Goal: Transaction & Acquisition: Subscribe to service/newsletter

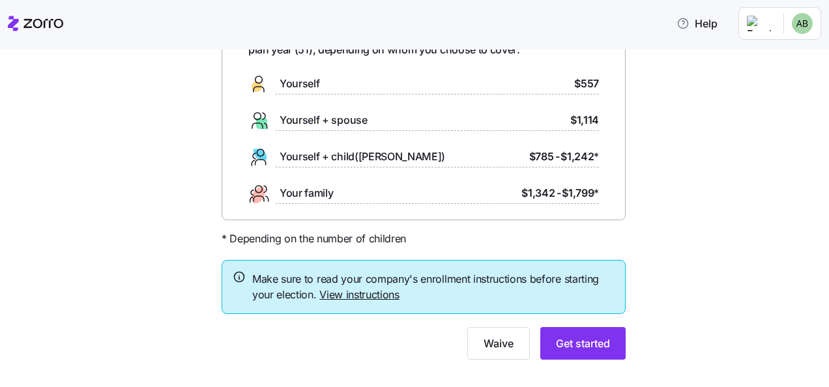
scroll to position [116, 0]
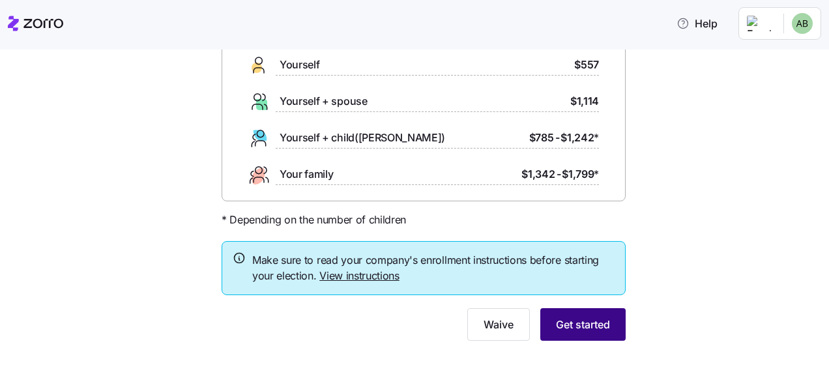
click at [580, 330] on span "Get started" at bounding box center [583, 325] width 54 height 16
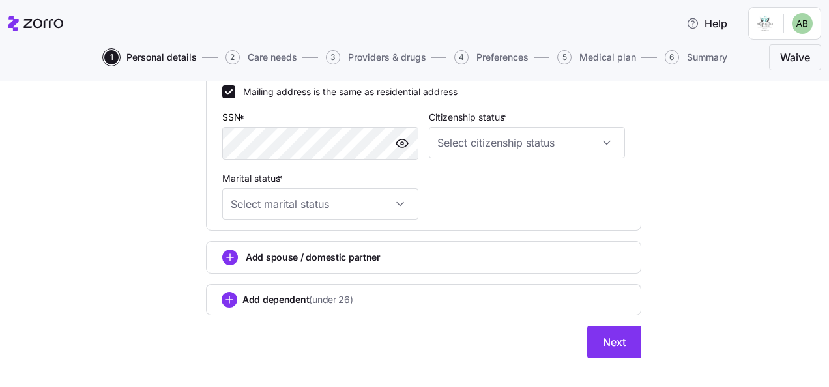
scroll to position [454, 0]
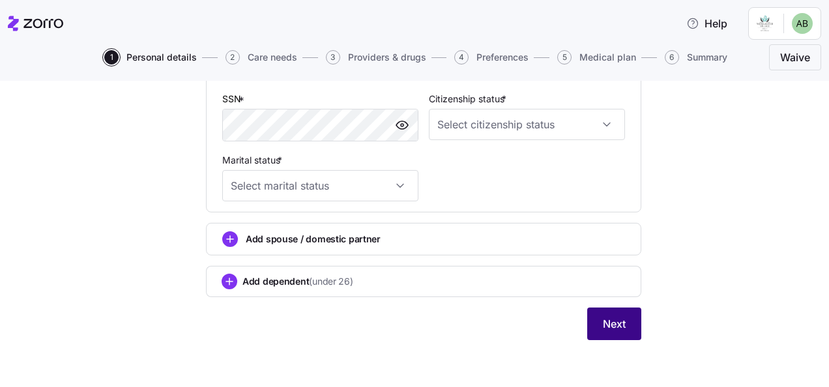
click at [605, 322] on span "Next" at bounding box center [614, 324] width 23 height 16
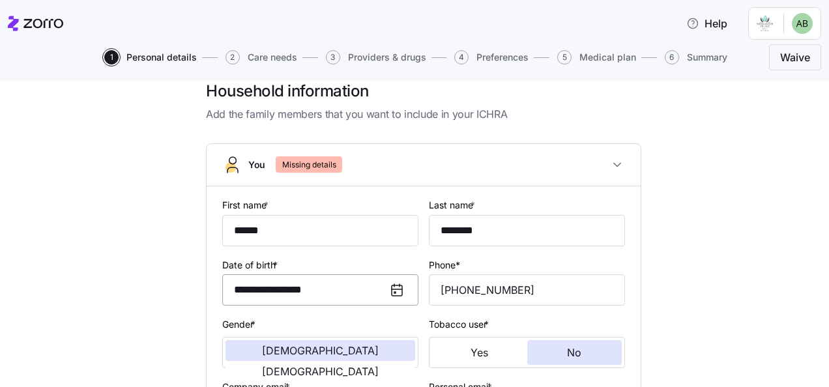
scroll to position [151, 0]
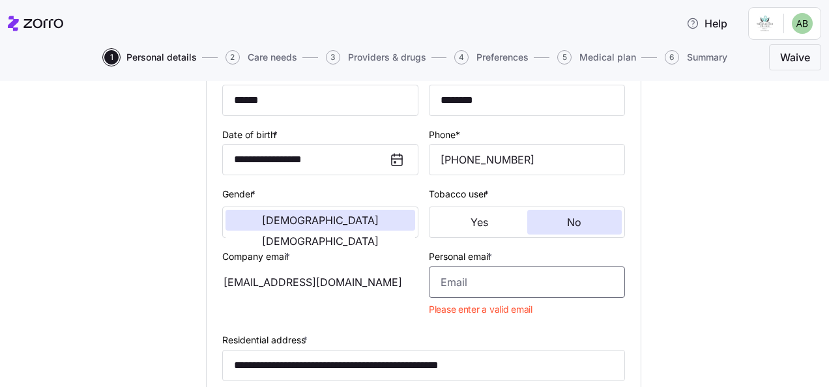
click at [452, 288] on input "Personal email *" at bounding box center [527, 282] width 196 height 31
type input "[EMAIL_ADDRESS][DOMAIN_NAME]"
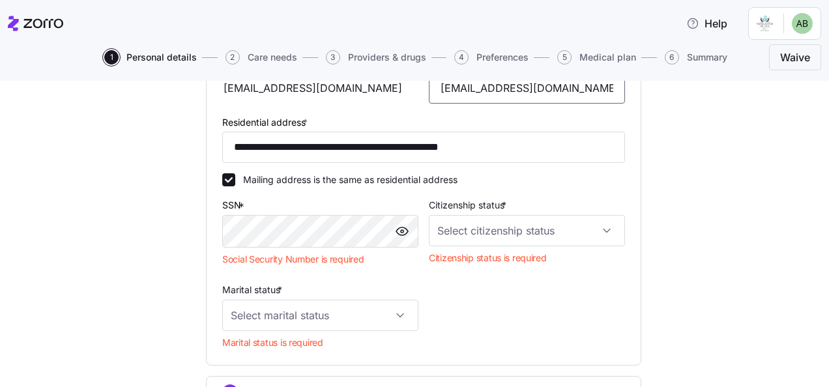
scroll to position [347, 0]
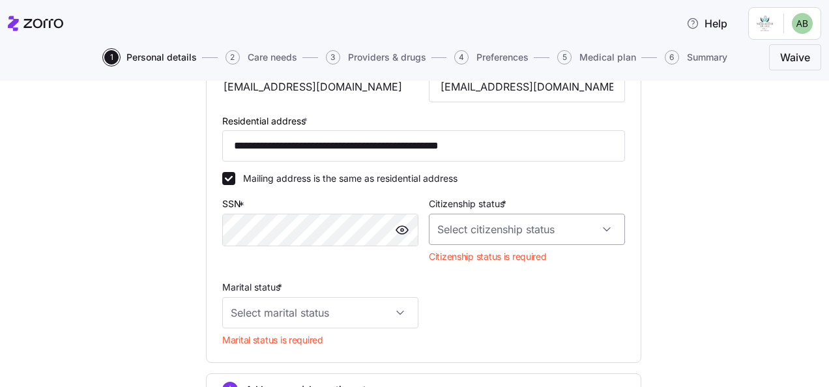
click at [604, 233] on input "Citizenship status *" at bounding box center [527, 229] width 196 height 31
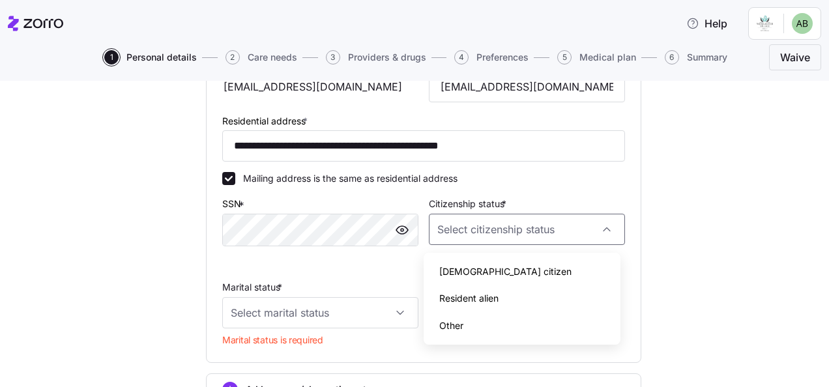
click at [465, 274] on span "[DEMOGRAPHIC_DATA] citizen" at bounding box center [505, 272] width 132 height 14
type input "[DEMOGRAPHIC_DATA] citizen"
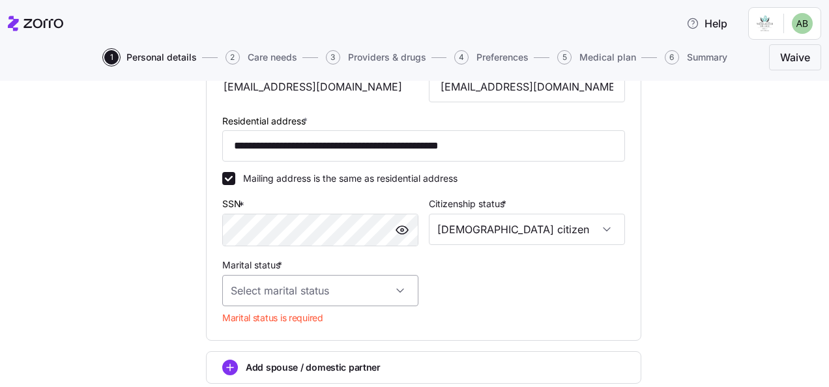
click at [396, 295] on input "Marital status *" at bounding box center [320, 290] width 196 height 31
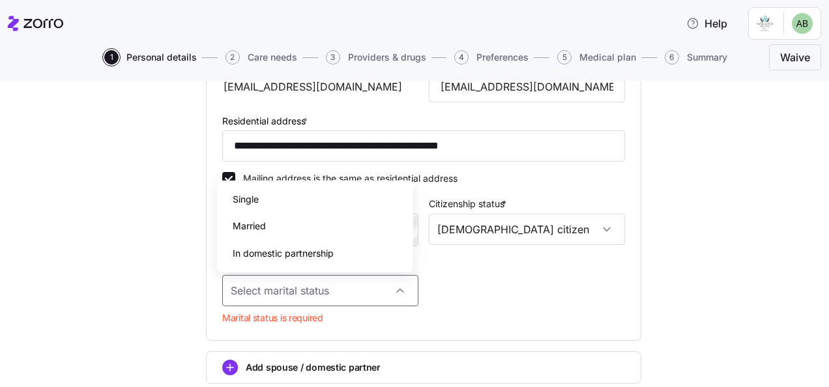
click at [274, 226] on div "Married" at bounding box center [315, 225] width 186 height 27
type input "Married"
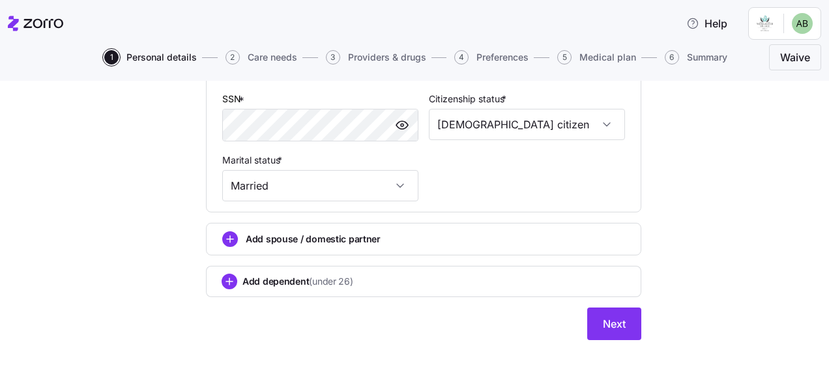
scroll to position [193, 0]
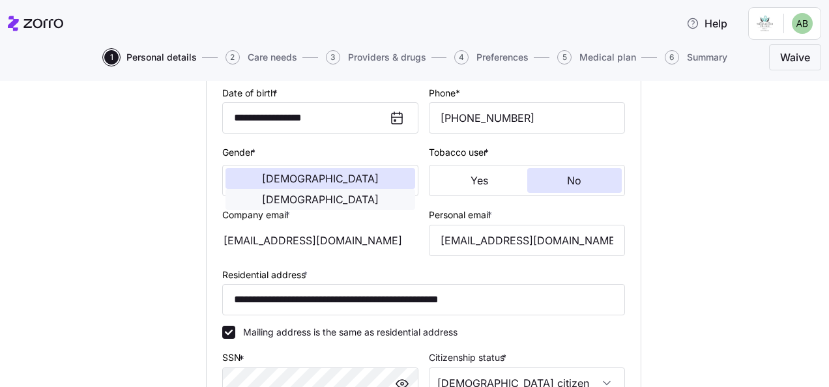
click at [383, 189] on button "[DEMOGRAPHIC_DATA]" at bounding box center [321, 199] width 190 height 21
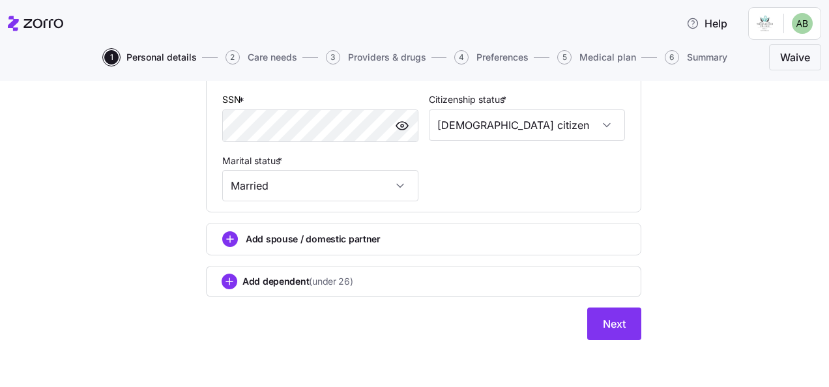
scroll to position [516, 0]
click at [608, 325] on span "Next" at bounding box center [614, 324] width 23 height 16
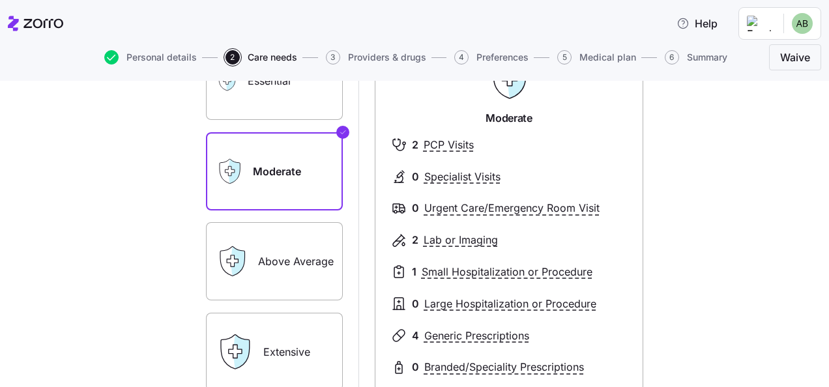
scroll to position [261, 0]
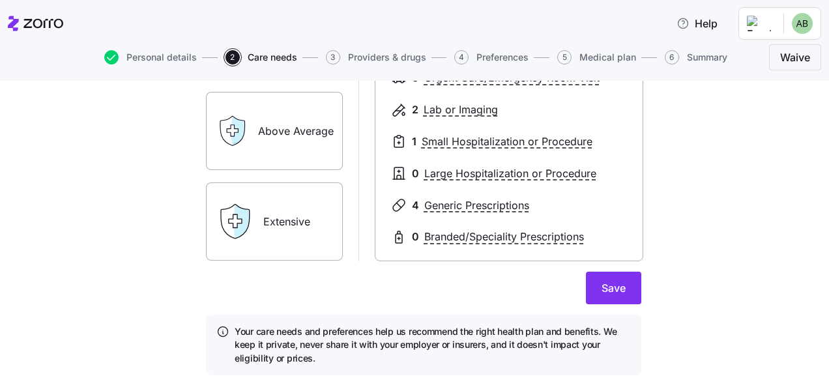
click at [279, 226] on label "Extensive" at bounding box center [274, 222] width 137 height 78
click at [0, 0] on input "Extensive" at bounding box center [0, 0] width 0 height 0
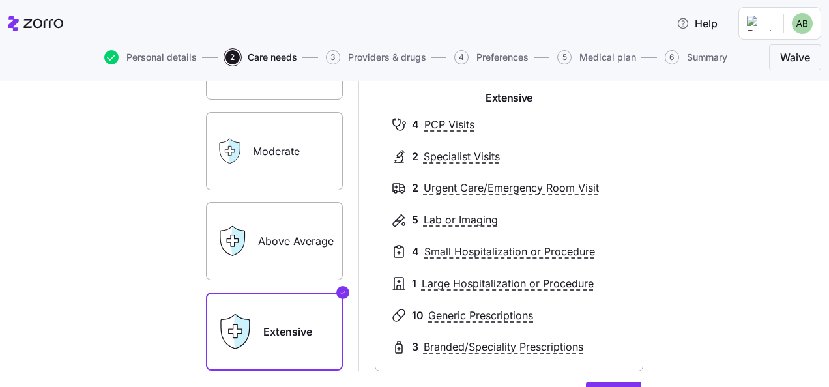
scroll to position [130, 0]
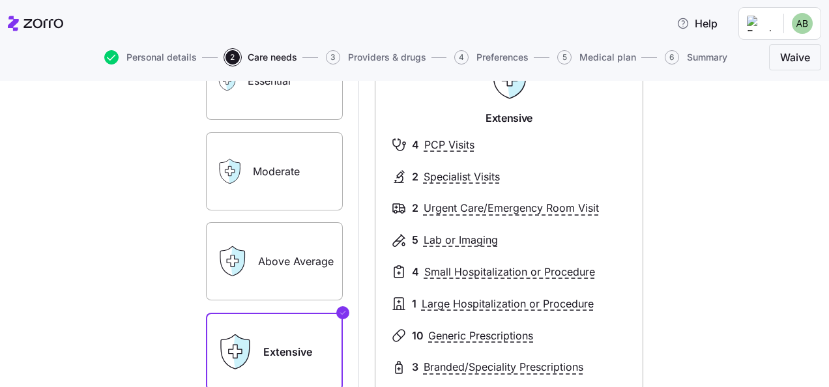
click at [267, 271] on label "Above Average" at bounding box center [274, 261] width 137 height 78
click at [0, 0] on input "Above Average" at bounding box center [0, 0] width 0 height 0
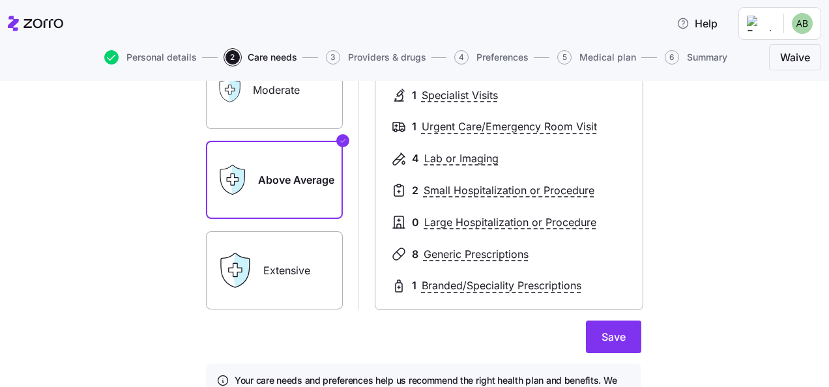
scroll to position [261, 0]
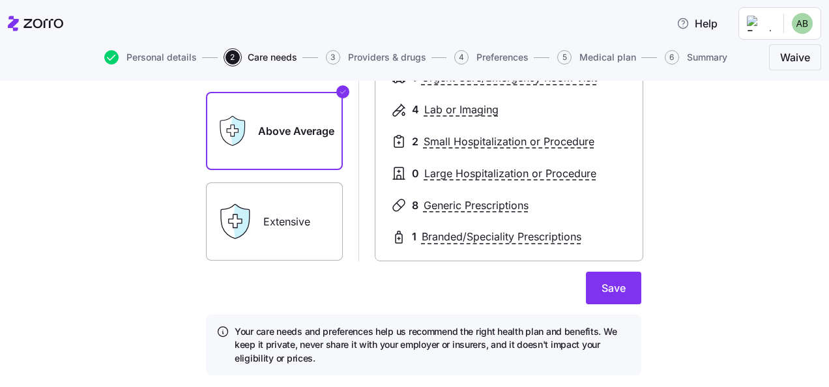
click at [286, 228] on label "Extensive" at bounding box center [274, 222] width 137 height 78
click at [0, 0] on input "Extensive" at bounding box center [0, 0] width 0 height 0
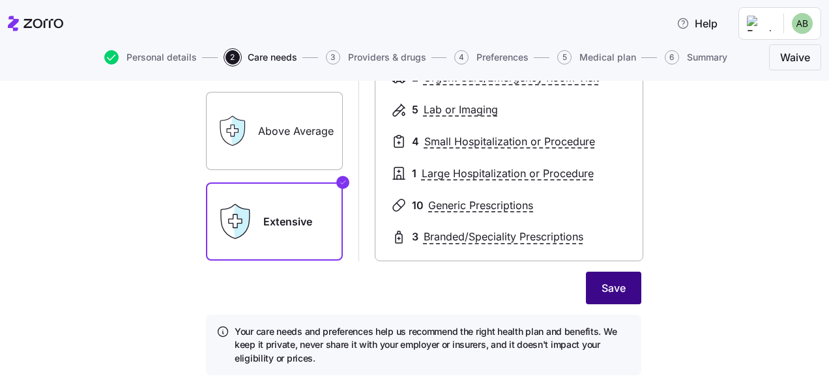
click at [613, 286] on span "Save" at bounding box center [614, 288] width 24 height 16
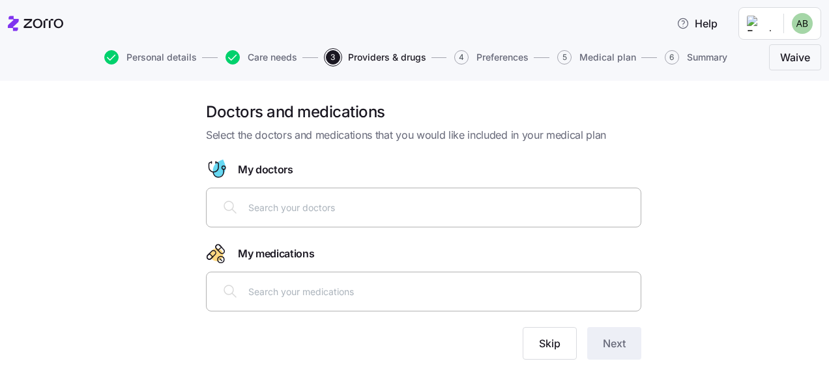
click at [248, 209] on input "text" at bounding box center [440, 207] width 385 height 14
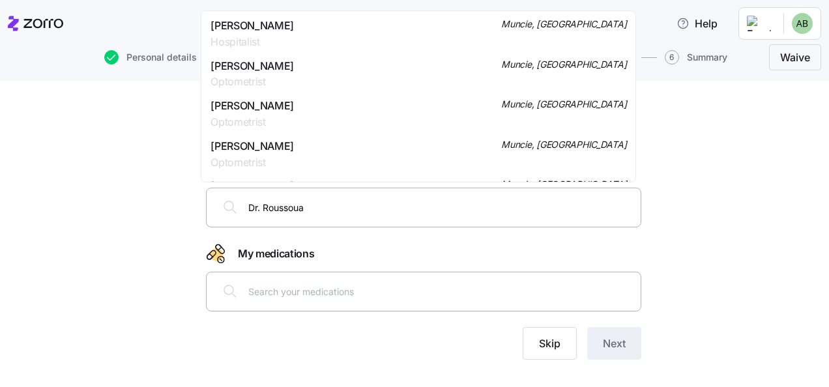
drag, startPoint x: 284, startPoint y: 207, endPoint x: 301, endPoint y: 207, distance: 16.9
click at [301, 207] on input "Dr. Roussoua" at bounding box center [440, 207] width 385 height 14
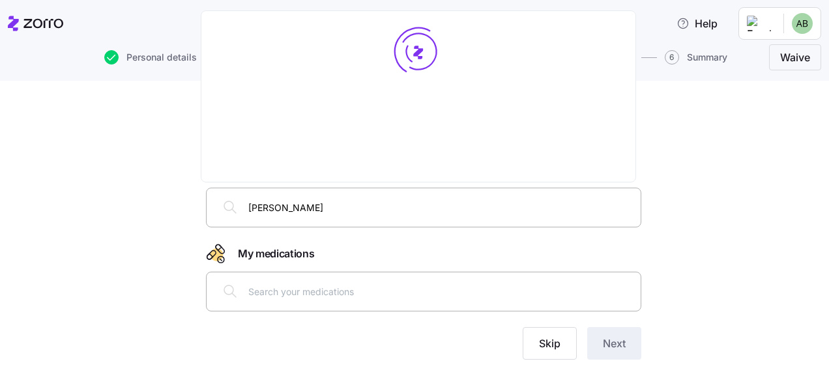
type input "[PERSON_NAME]"
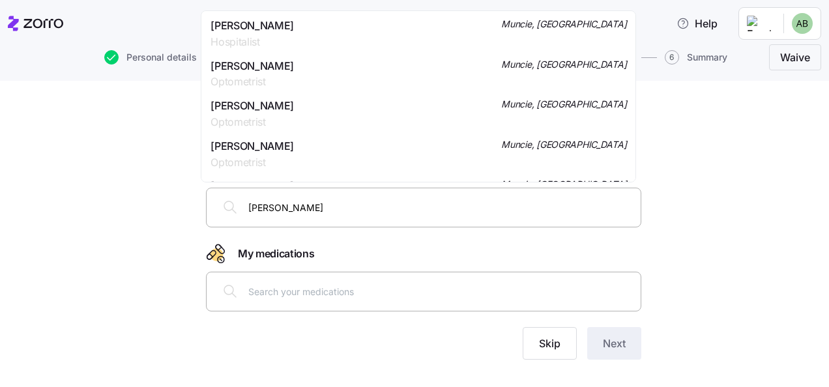
click at [274, 27] on span "[PERSON_NAME]" at bounding box center [252, 26] width 83 height 16
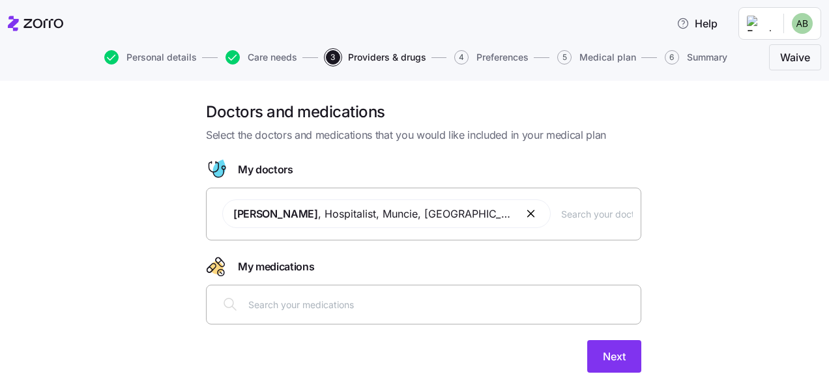
type input "D"
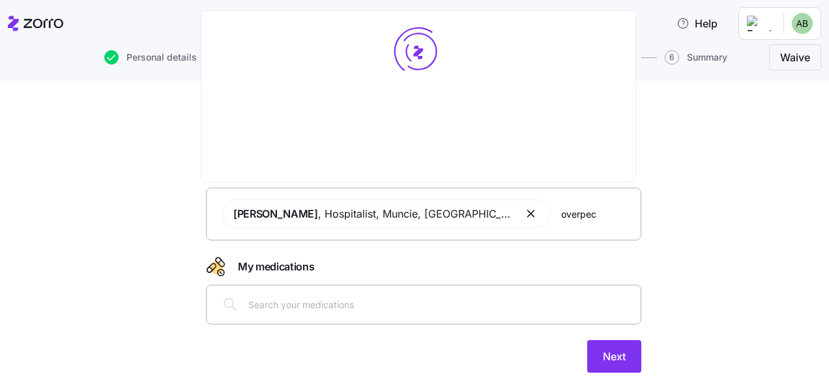
type input "[PERSON_NAME]"
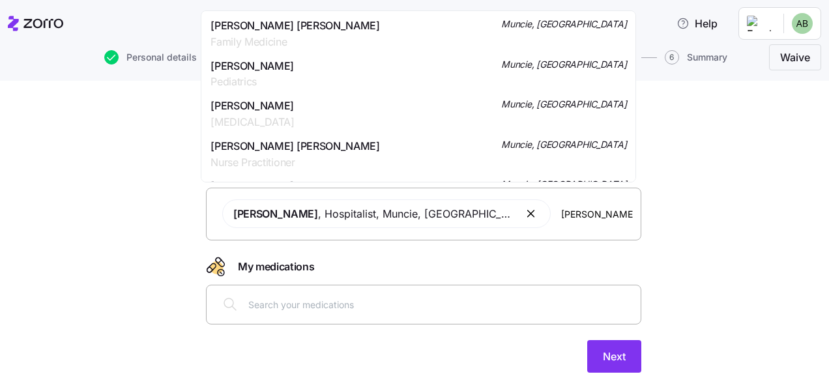
click at [308, 28] on span "[PERSON_NAME] [PERSON_NAME]" at bounding box center [295, 26] width 169 height 16
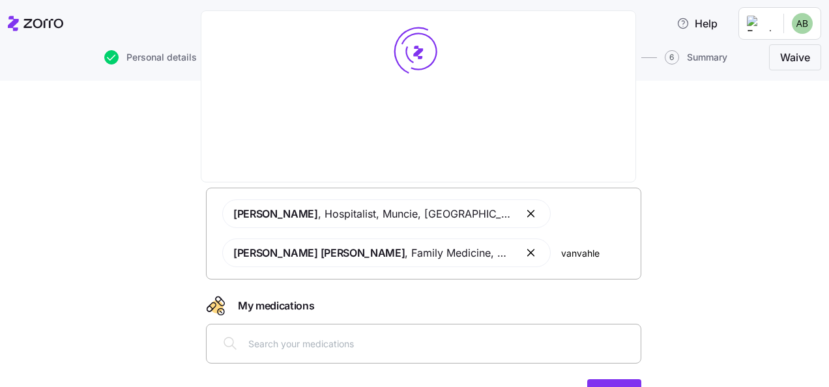
type input "vanvahler"
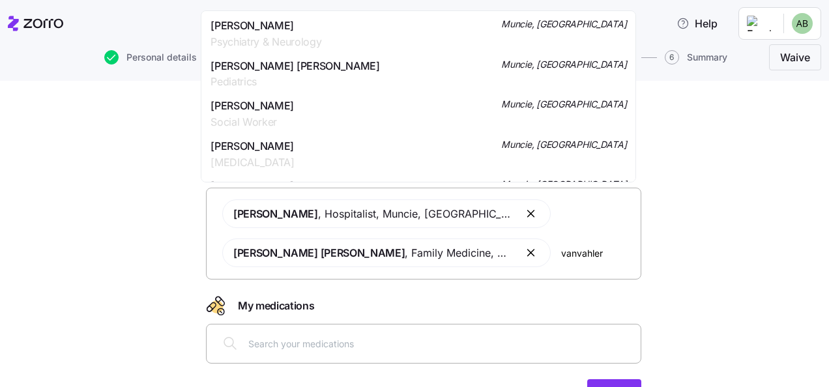
click at [284, 38] on span "Psychiatry & Neurology" at bounding box center [266, 42] width 111 height 16
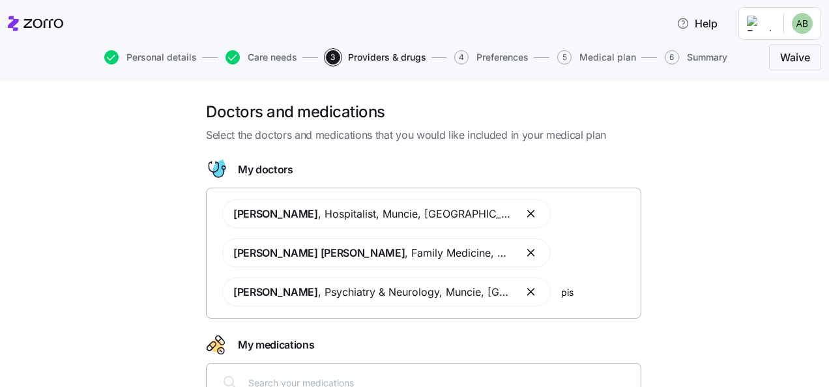
type input "pisc"
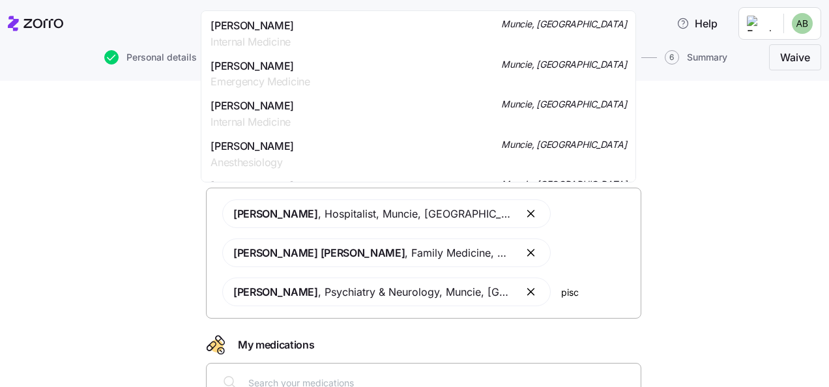
click at [265, 22] on span "[PERSON_NAME]" at bounding box center [252, 26] width 83 height 16
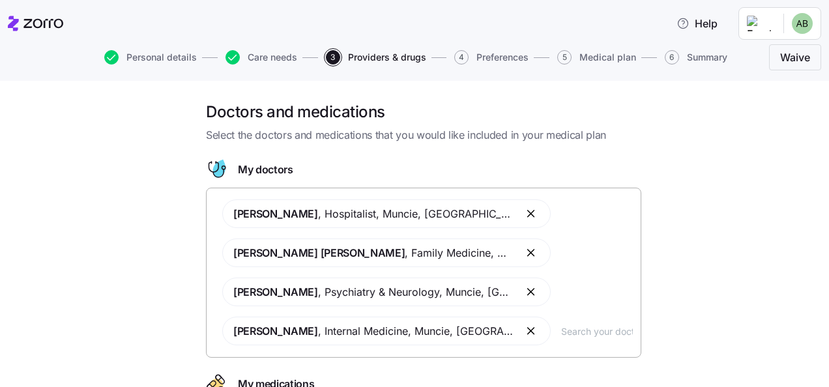
click at [524, 253] on button "button" at bounding box center [532, 253] width 16 height 16
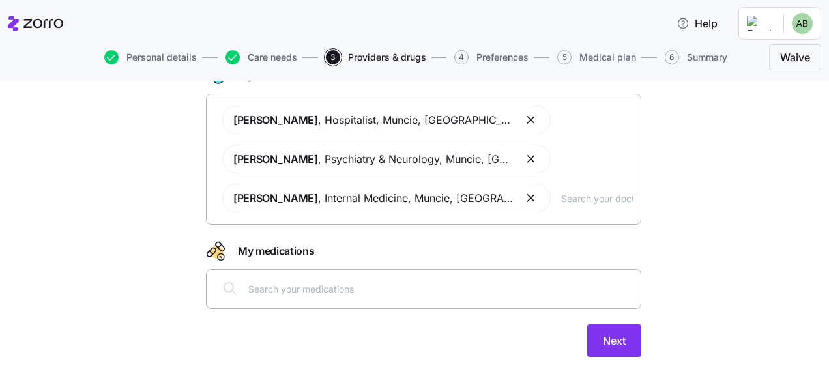
scroll to position [110, 0]
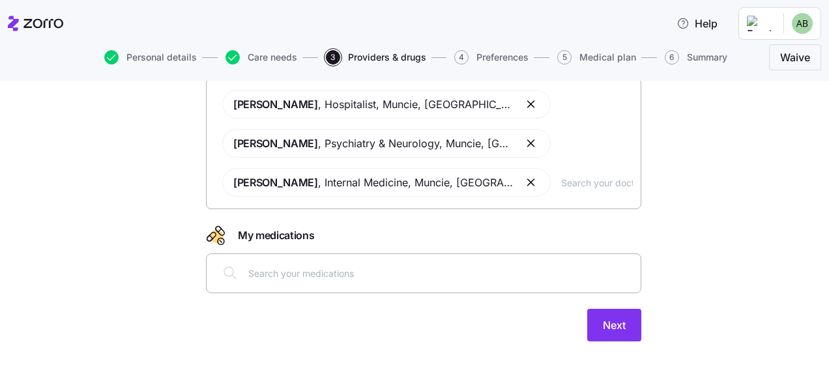
click at [295, 274] on input "text" at bounding box center [440, 273] width 385 height 14
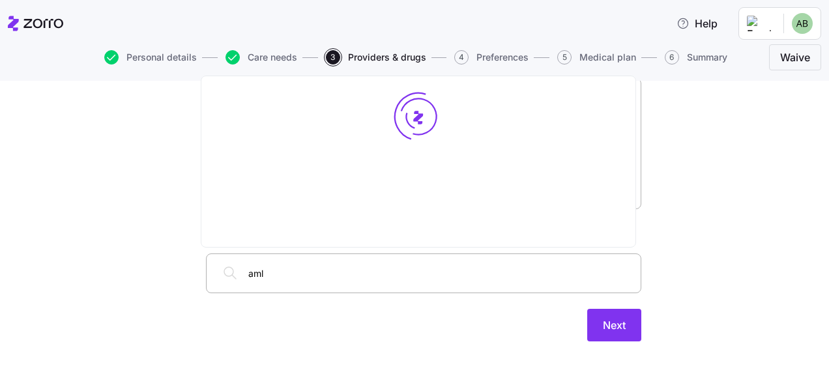
type input "amlo"
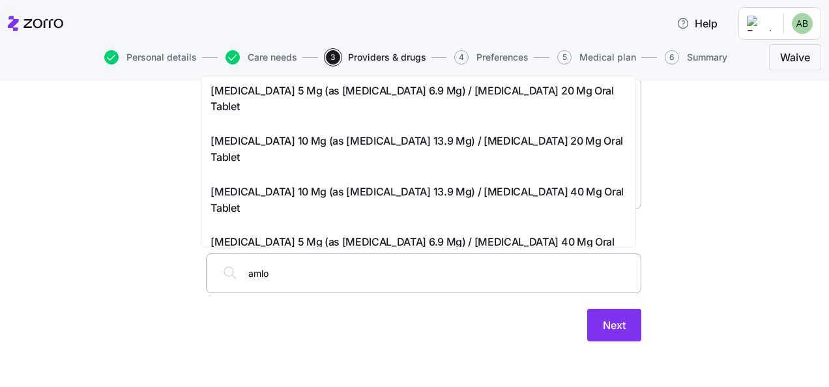
click at [271, 93] on span "[MEDICAL_DATA] 5 Mg (as [MEDICAL_DATA] 6.9 Mg) / [MEDICAL_DATA] 20 Mg Oral Tabl…" at bounding box center [419, 99] width 416 height 33
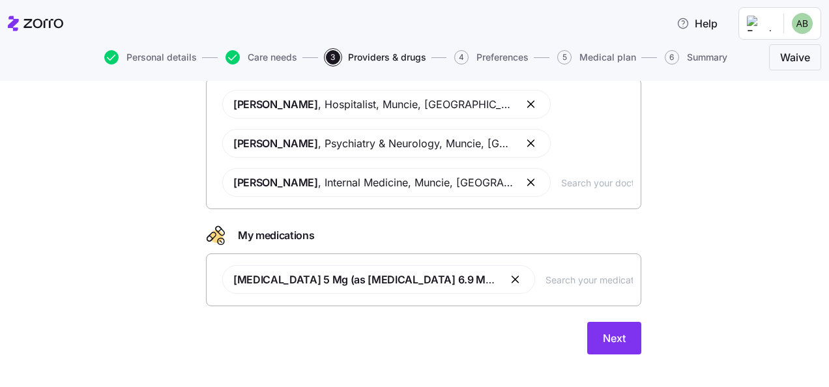
click at [510, 278] on button "button" at bounding box center [516, 280] width 16 height 16
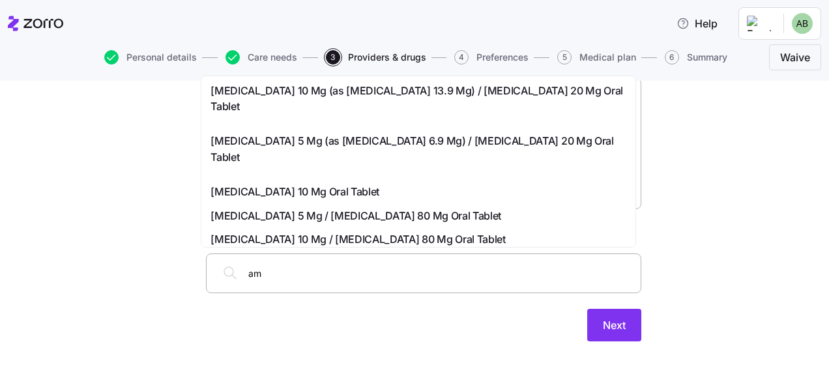
type input "a"
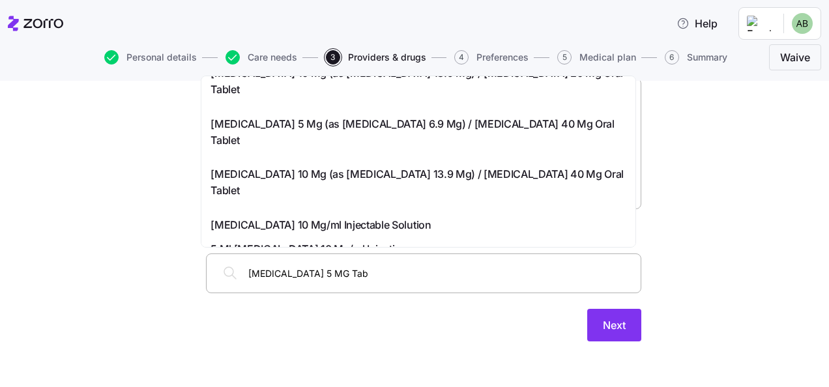
scroll to position [46, 0]
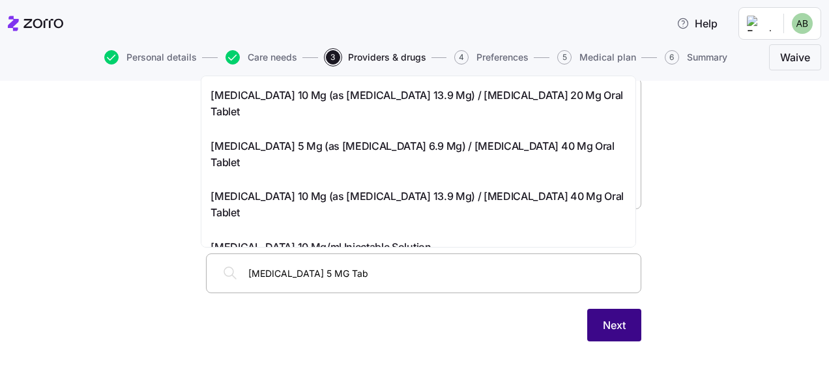
type input "[MEDICAL_DATA] 5 MG Tab"
click at [604, 325] on span "Next" at bounding box center [614, 325] width 23 height 16
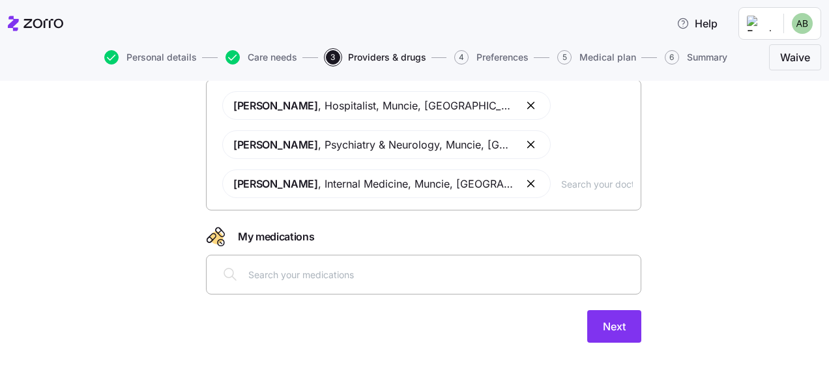
scroll to position [110, 0]
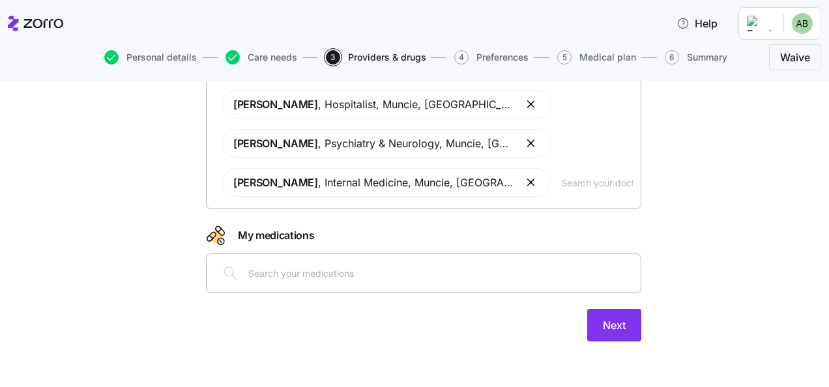
click at [245, 286] on div at bounding box center [423, 272] width 418 height 31
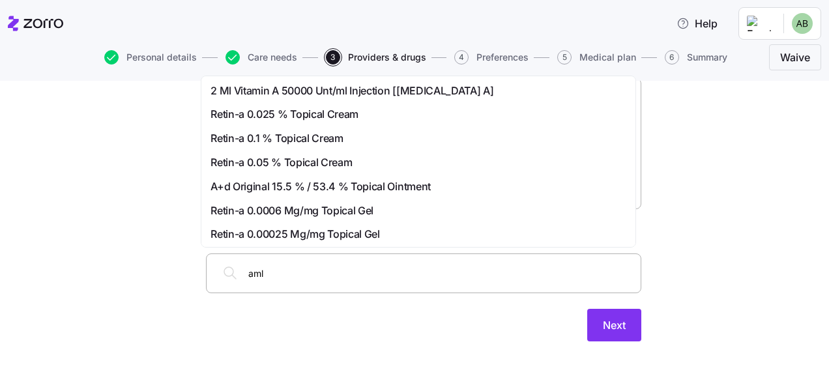
type input "amlo"
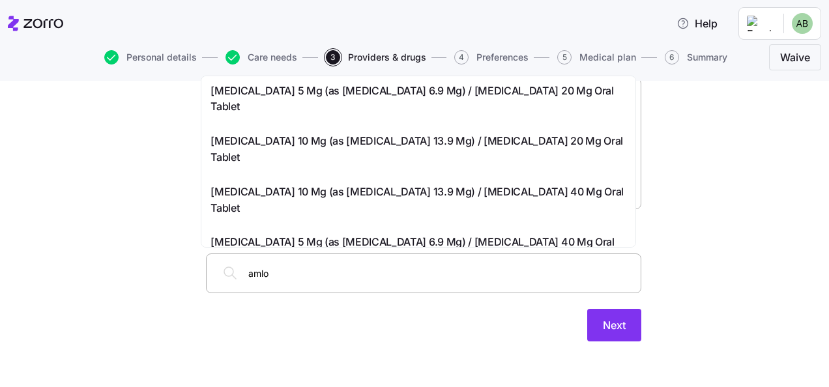
click at [280, 89] on span "[MEDICAL_DATA] 5 Mg (as [MEDICAL_DATA] 6.9 Mg) / [MEDICAL_DATA] 20 Mg Oral Tabl…" at bounding box center [419, 99] width 416 height 33
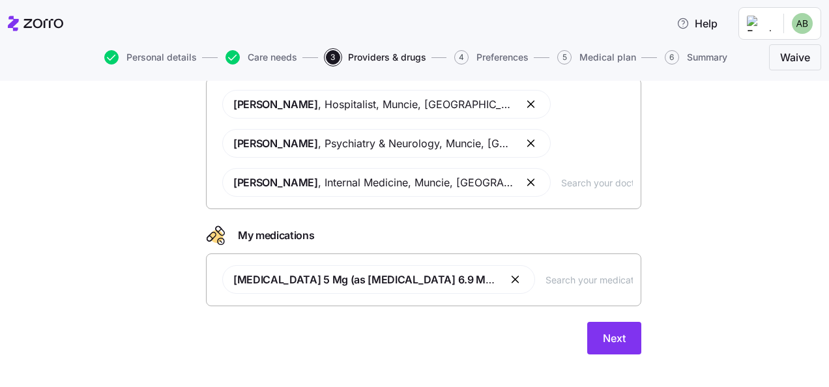
click at [474, 280] on span "[MEDICAL_DATA] 5 Mg (as [MEDICAL_DATA] 6.9 Mg) / [MEDICAL_DATA] 20 Mg Oral Tabl…" at bounding box center [456, 279] width 447 height 13
click at [486, 277] on span "[MEDICAL_DATA] 5 Mg (as [MEDICAL_DATA] 6.9 Mg) / [MEDICAL_DATA] 20 Mg Oral Tabl…" at bounding box center [456, 279] width 447 height 13
click at [486, 276] on span "[MEDICAL_DATA] 5 Mg (as [MEDICAL_DATA] 6.9 Mg) / [MEDICAL_DATA] 20 Mg Oral Tabl…" at bounding box center [456, 279] width 447 height 13
type input "[PERSON_NAME]"
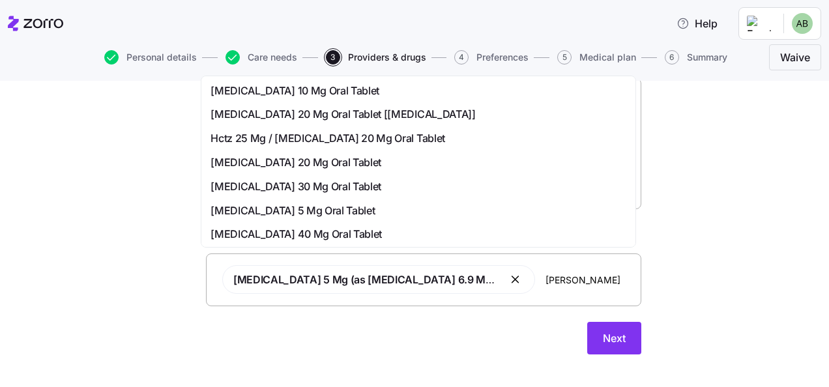
click at [340, 236] on span "[MEDICAL_DATA] 40 Mg Oral Tablet" at bounding box center [296, 234] width 171 height 16
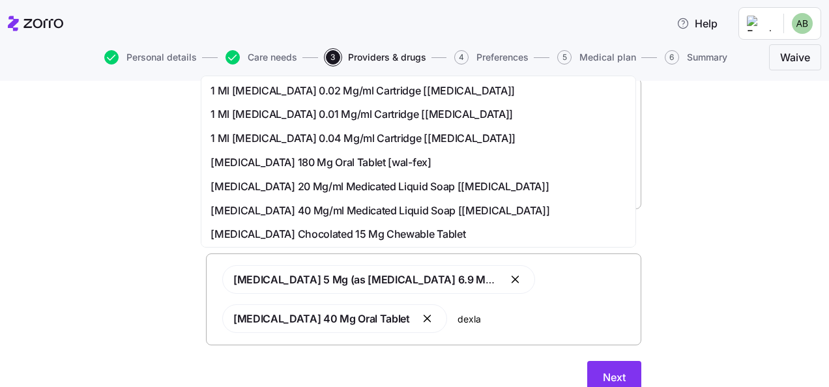
type input "dexlan"
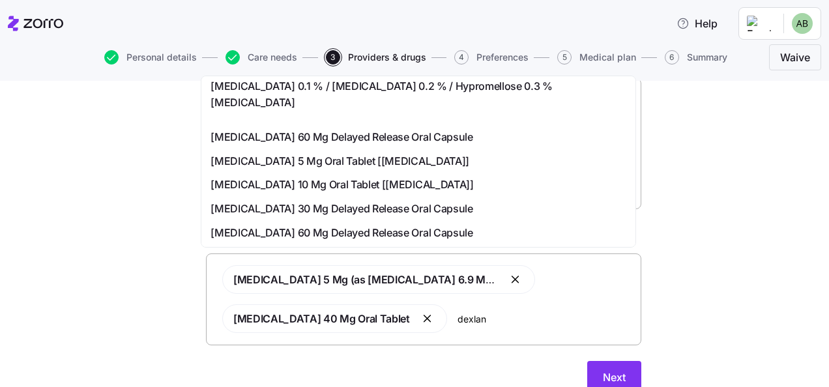
scroll to position [78, 0]
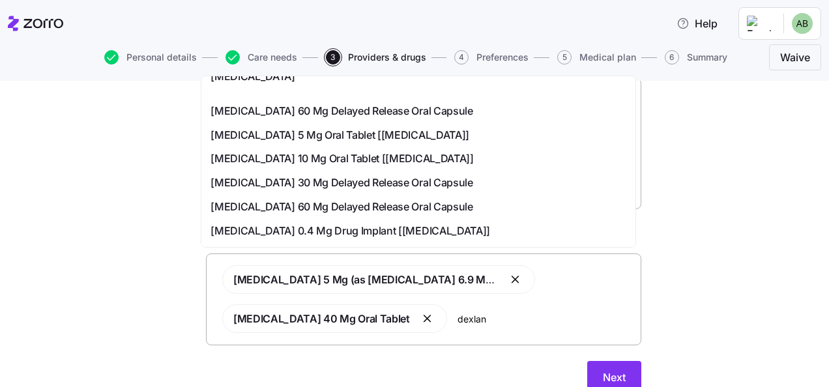
click at [381, 199] on span "[MEDICAL_DATA] 60 Mg Delayed Release Oral Capsule" at bounding box center [342, 207] width 262 height 16
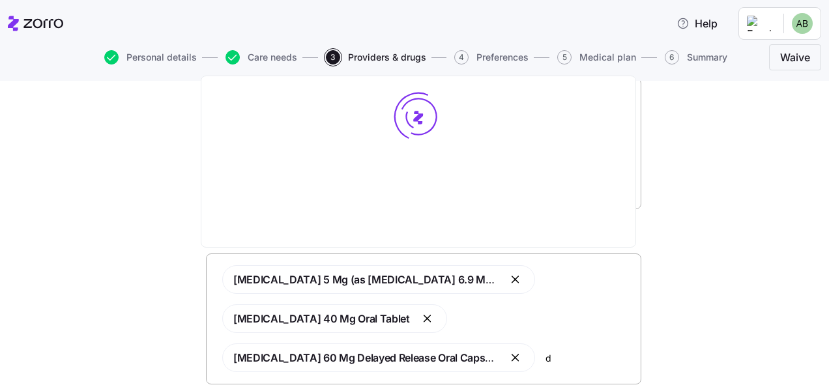
scroll to position [0, 0]
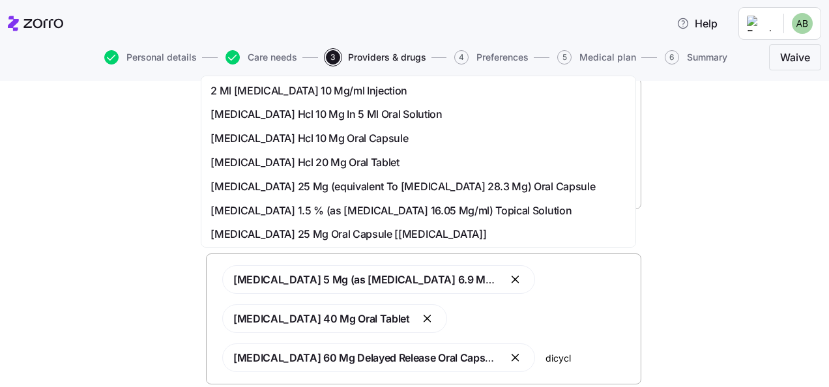
type input "dicyclo"
click at [329, 164] on span "[MEDICAL_DATA] Hcl 20 Mg Oral Tablet" at bounding box center [305, 162] width 188 height 16
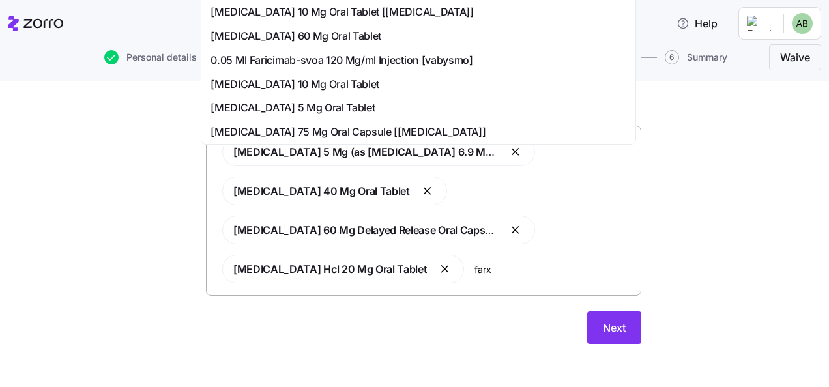
scroll to position [240, 0]
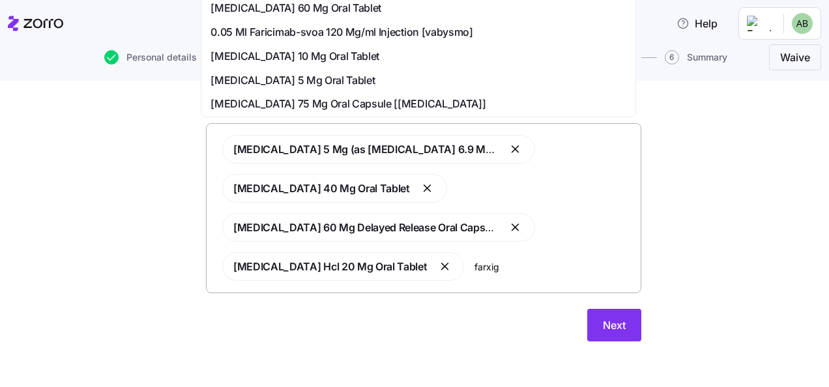
type input "[MEDICAL_DATA]"
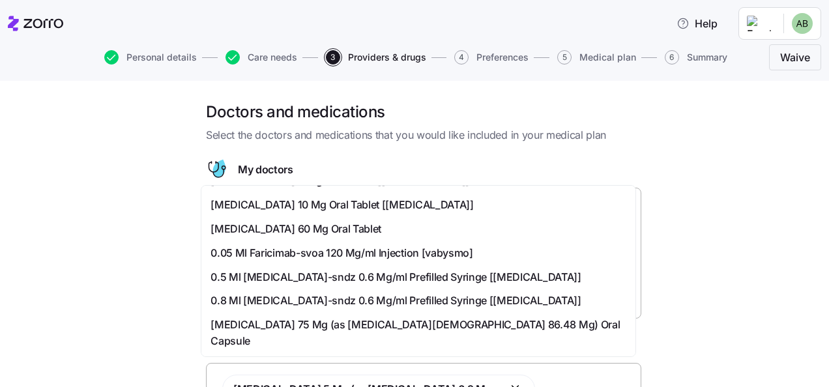
scroll to position [0, 0]
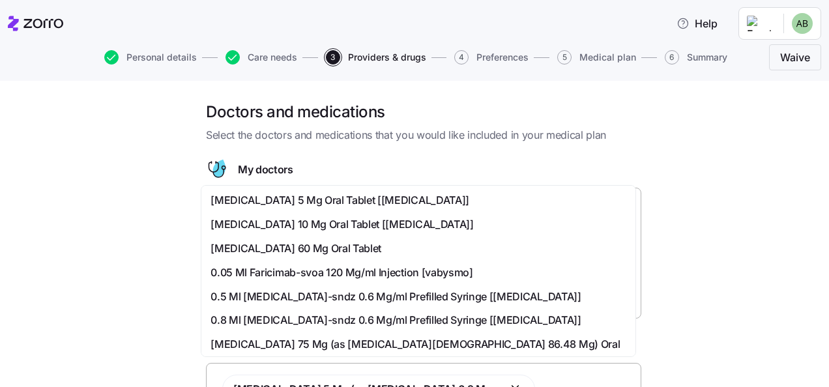
click at [383, 223] on span "[MEDICAL_DATA] 10 Mg Oral Tablet [[MEDICAL_DATA]]" at bounding box center [342, 224] width 263 height 16
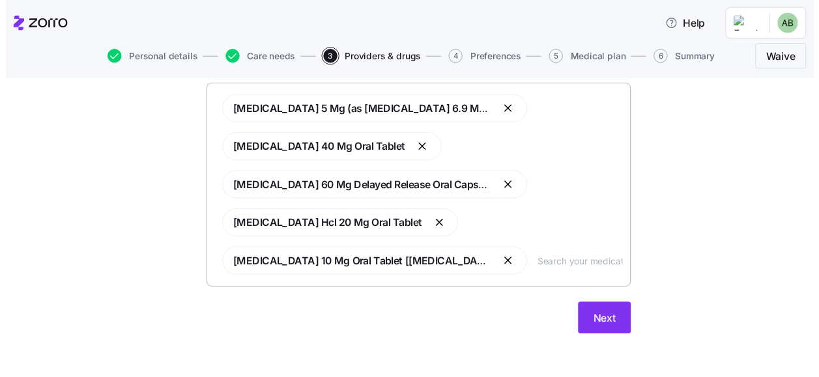
scroll to position [279, 0]
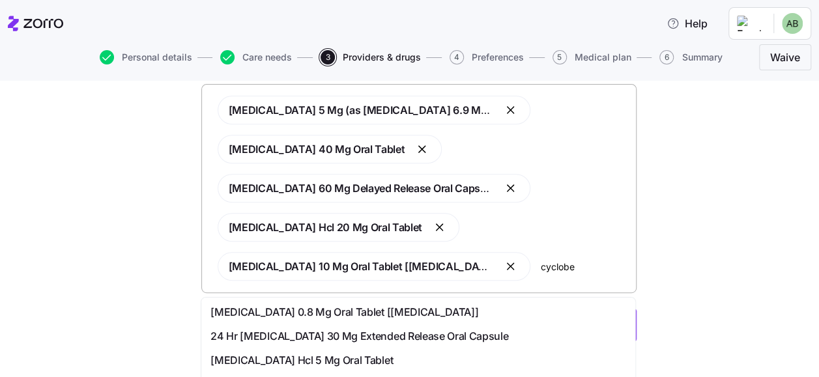
type input "cycloben"
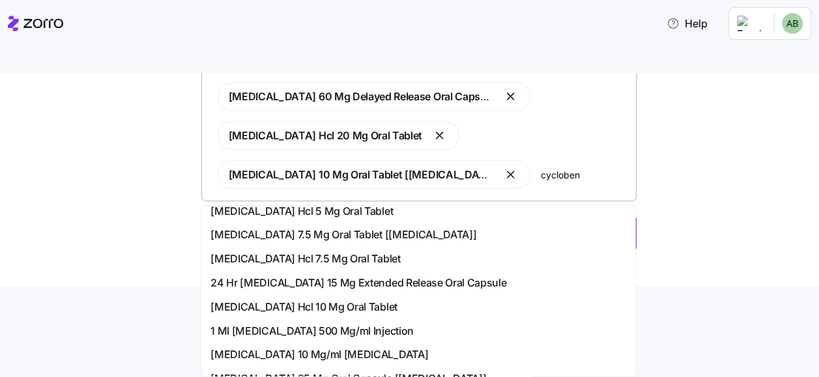
scroll to position [130, 0]
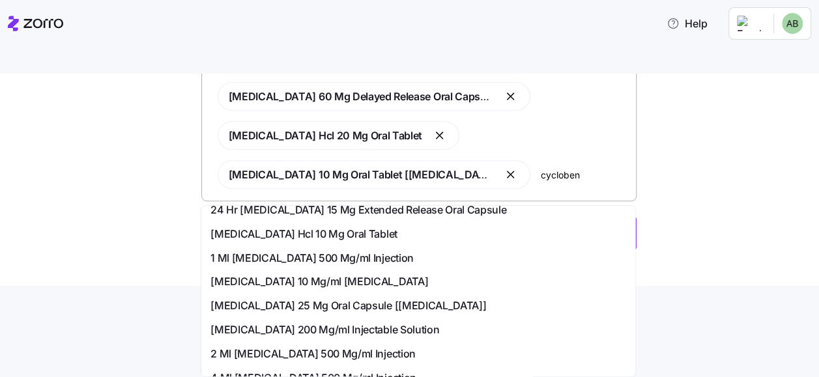
click at [366, 233] on span "[MEDICAL_DATA] Hcl 10 Mg Oral Tablet" at bounding box center [304, 234] width 186 height 16
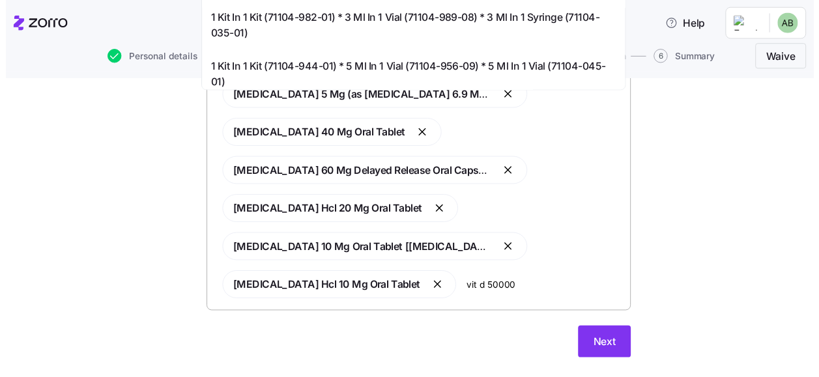
scroll to position [318, 0]
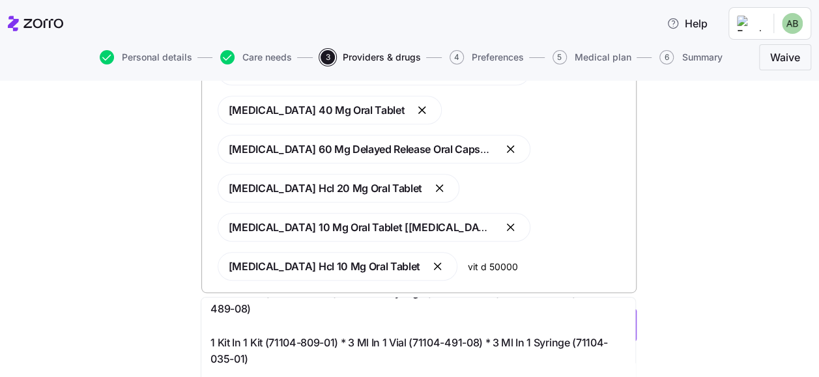
click at [472, 268] on input "vit d 50000" at bounding box center [548, 266] width 160 height 14
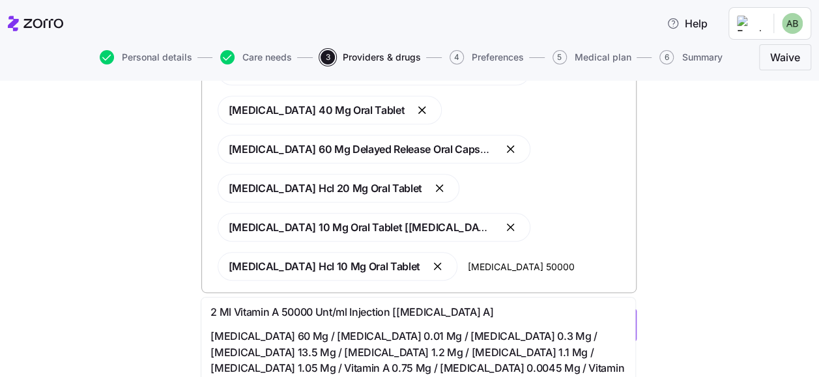
click at [516, 265] on input "[MEDICAL_DATA] 50000" at bounding box center [548, 266] width 160 height 14
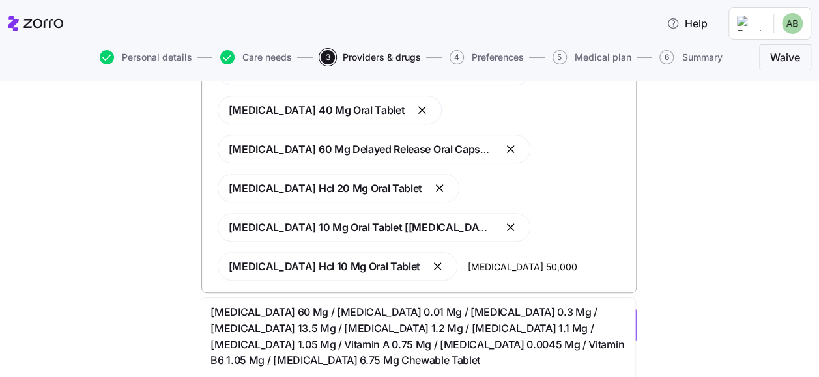
click at [541, 267] on input "[MEDICAL_DATA] 50,000" at bounding box center [548, 266] width 160 height 14
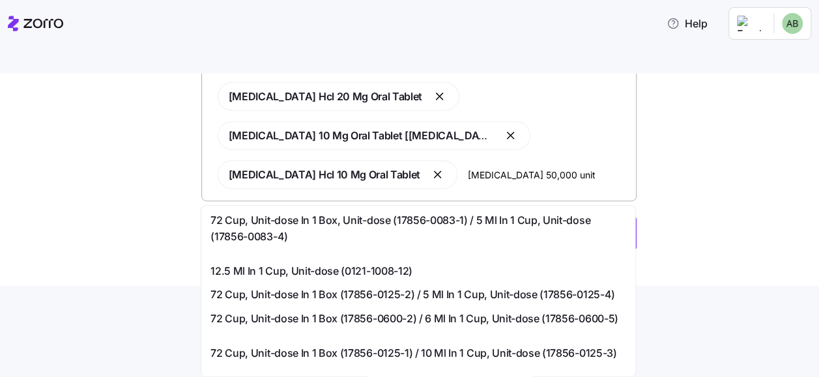
drag, startPoint x: 463, startPoint y: 171, endPoint x: 585, endPoint y: 155, distance: 123.5
click at [585, 155] on div "[MEDICAL_DATA] 5 Mg (as [MEDICAL_DATA] 6.9 Mg) / [MEDICAL_DATA] 20 Mg Oral Tabl…" at bounding box center [419, 77] width 418 height 240
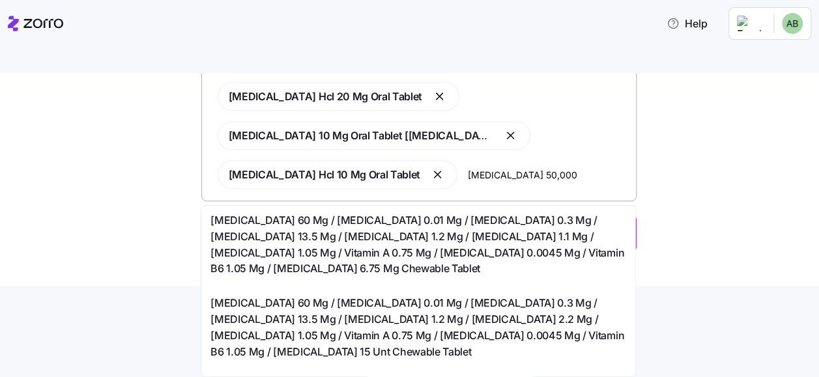
click at [561, 173] on input "[MEDICAL_DATA] 50,000" at bounding box center [548, 175] width 160 height 14
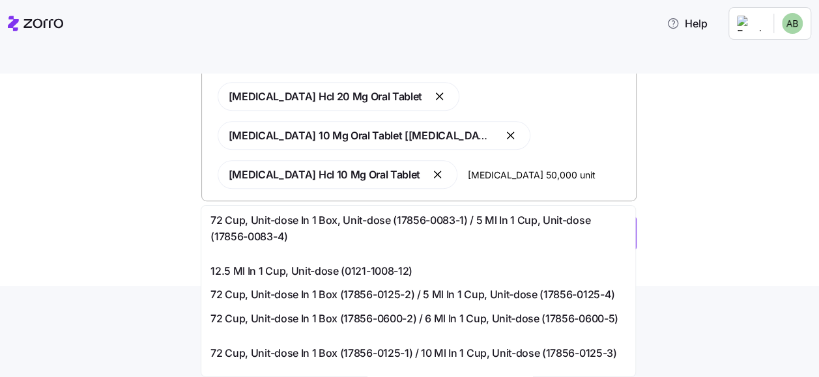
click at [505, 171] on input "[MEDICAL_DATA] 50,000 unit" at bounding box center [548, 175] width 160 height 14
click at [505, 172] on input "[MEDICAL_DATA] 50,000 unit" at bounding box center [548, 175] width 160 height 14
click at [564, 175] on input "[MEDICAL_DATA] 50,000 unit" at bounding box center [548, 175] width 160 height 14
drag, startPoint x: 503, startPoint y: 175, endPoint x: 593, endPoint y: 155, distance: 92.1
click at [593, 155] on div "[MEDICAL_DATA] 5 Mg (as [MEDICAL_DATA] 6.9 Mg) / [MEDICAL_DATA] 20 Mg Oral Tabl…" at bounding box center [419, 77] width 418 height 240
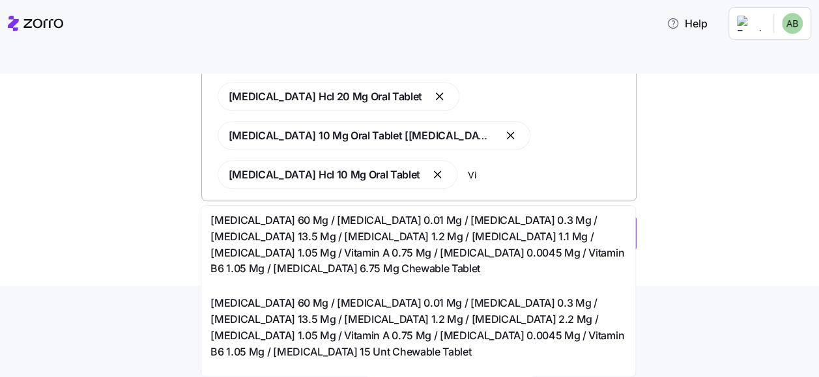
type input "V"
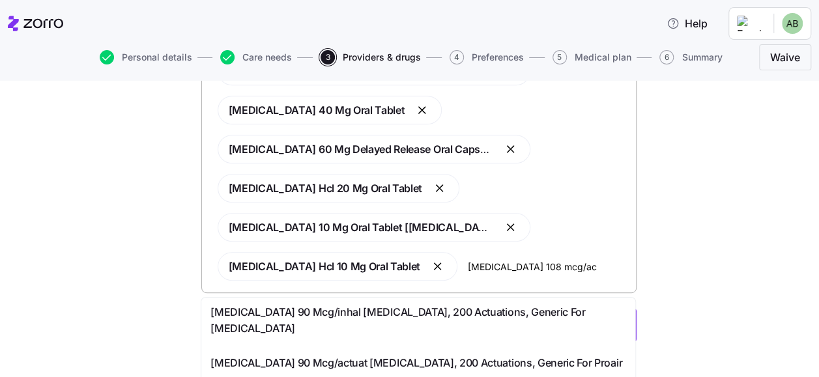
type input "[MEDICAL_DATA] 108 mcg/act"
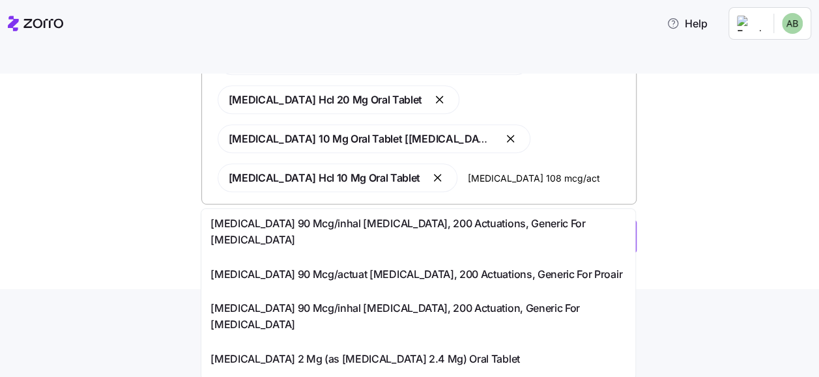
scroll to position [92, 0]
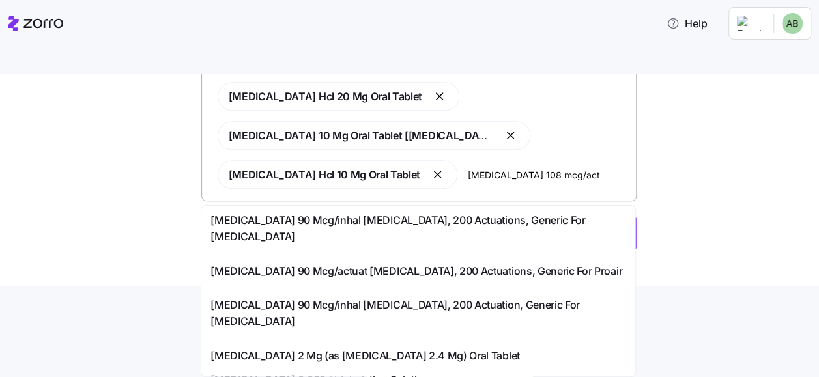
click at [414, 220] on span "[MEDICAL_DATA] 90 Mcg/inhal [MEDICAL_DATA], 200 Actuations, Generic For [MEDICA…" at bounding box center [419, 228] width 416 height 33
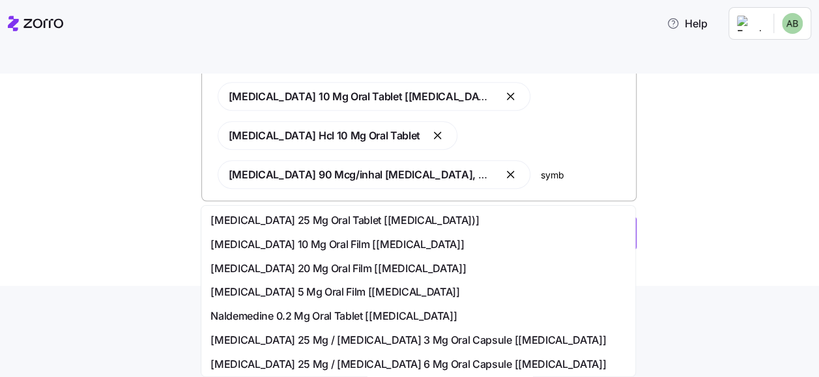
click at [467, 137] on div "[MEDICAL_DATA] 5 Mg (as [MEDICAL_DATA] 6.9 Mg) / [MEDICAL_DATA] 20 Mg Oral Tabl…" at bounding box center [419, 57] width 418 height 279
type input "s"
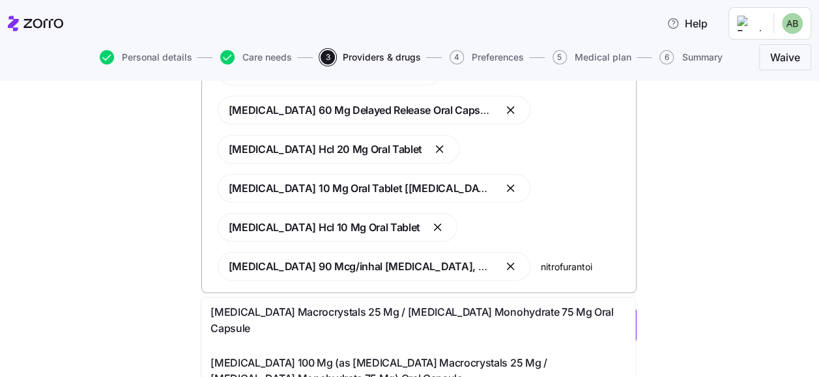
type input "[MEDICAL_DATA]"
drag, startPoint x: 540, startPoint y: 265, endPoint x: 613, endPoint y: 263, distance: 73.0
click at [614, 263] on input "[MEDICAL_DATA]" at bounding box center [584, 266] width 87 height 14
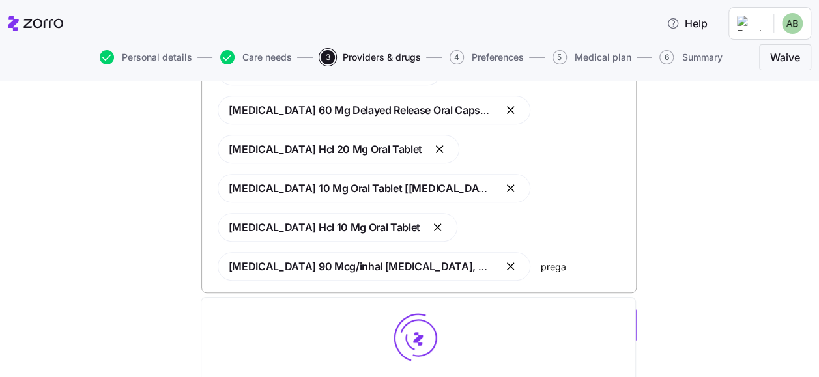
type input "pregab"
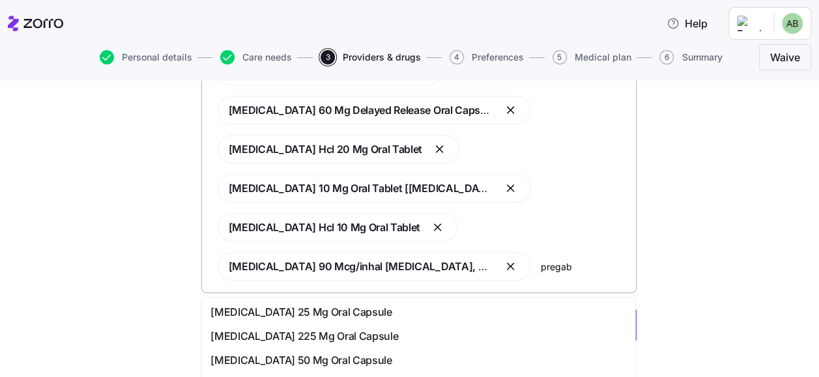
click at [306, 361] on span "[MEDICAL_DATA] 50 Mg Oral Capsule" at bounding box center [301, 361] width 181 height 16
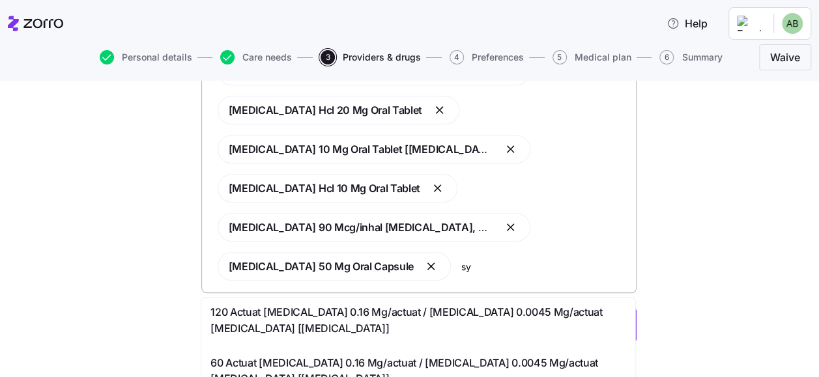
type input "s"
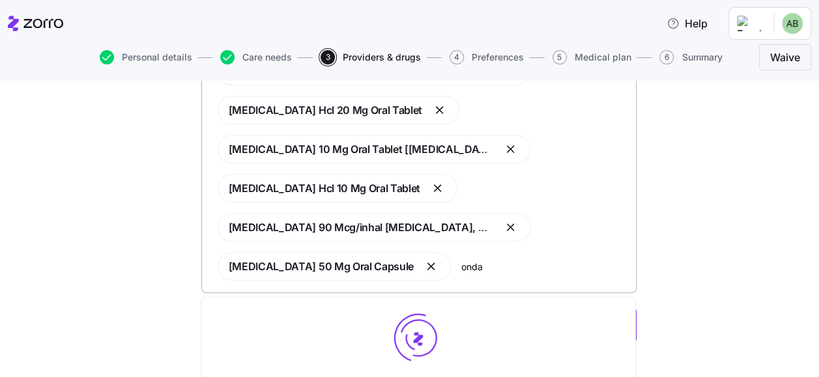
type input "ondan"
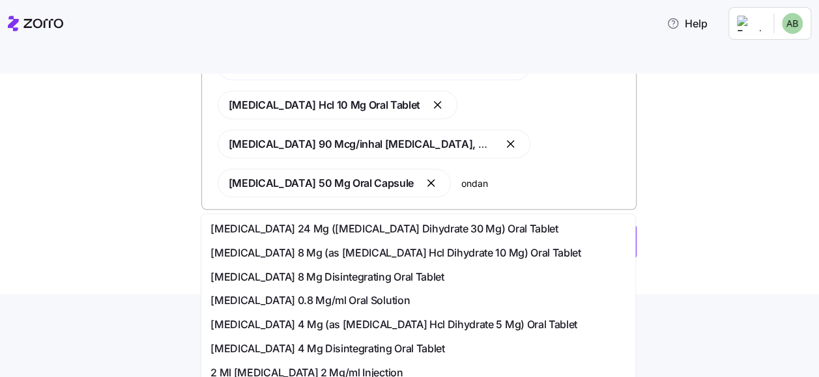
scroll to position [92, 0]
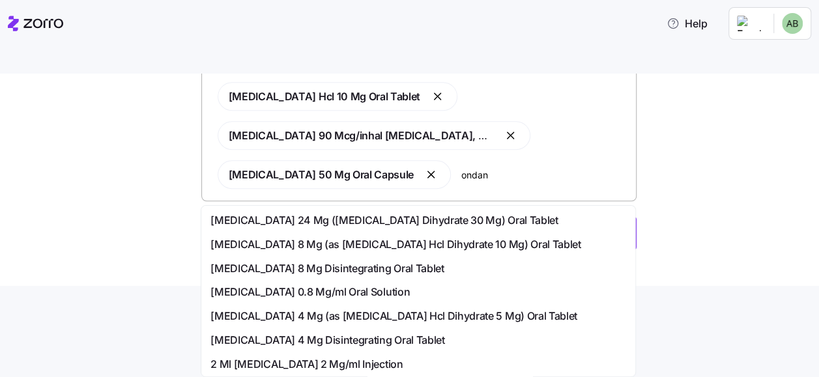
click at [346, 272] on span "[MEDICAL_DATA] 8 Mg Disintegrating Oral Tablet" at bounding box center [327, 269] width 233 height 16
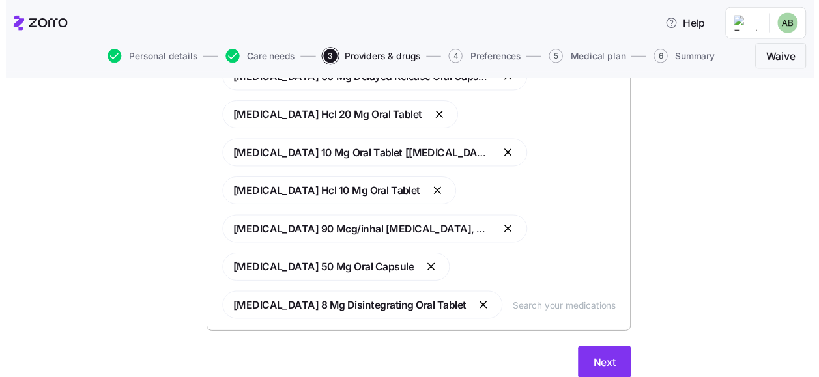
scroll to position [391, 0]
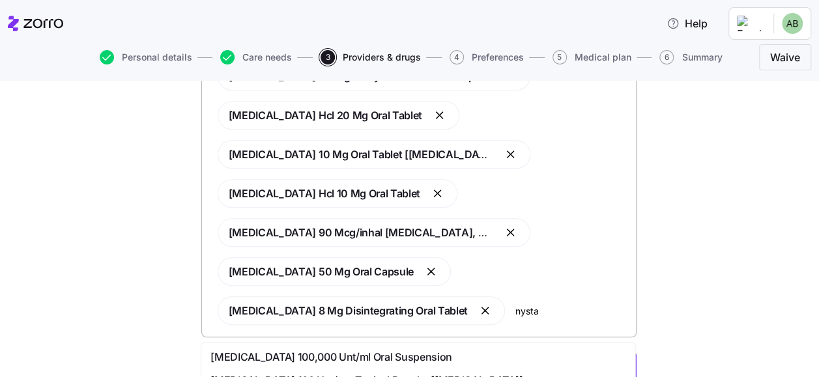
type input "nystat"
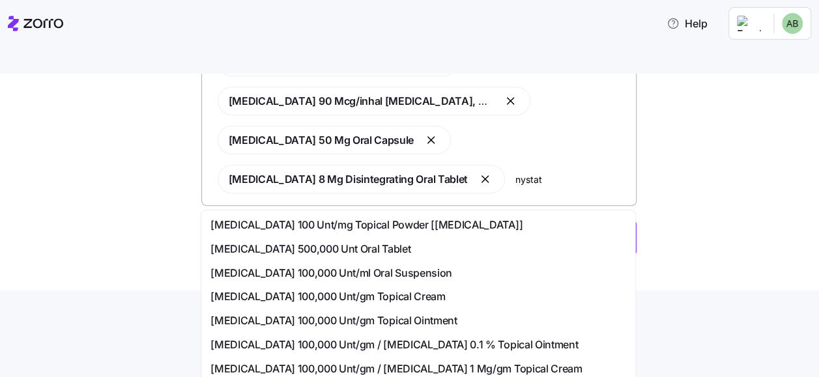
scroll to position [92, 0]
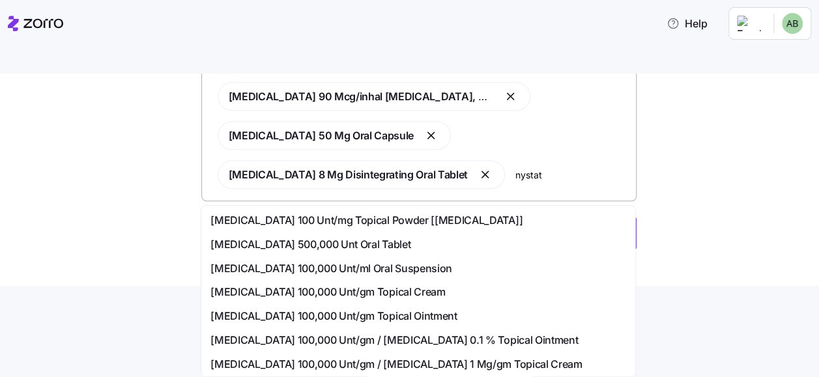
click at [381, 220] on span "[MEDICAL_DATA] 100 Unt/mg Topical Powder [[MEDICAL_DATA]]" at bounding box center [367, 220] width 312 height 16
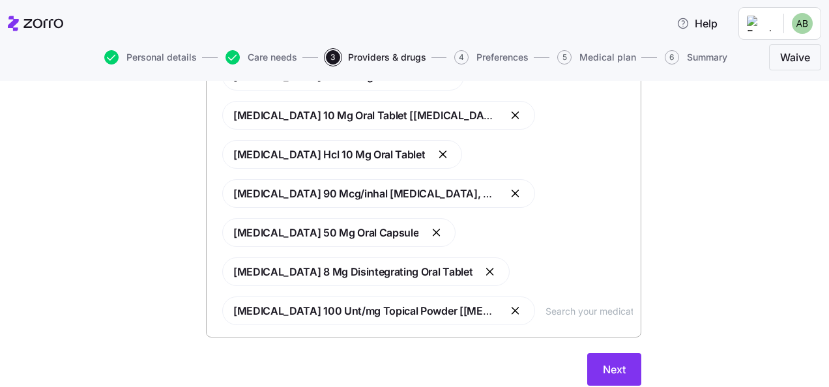
scroll to position [435, 0]
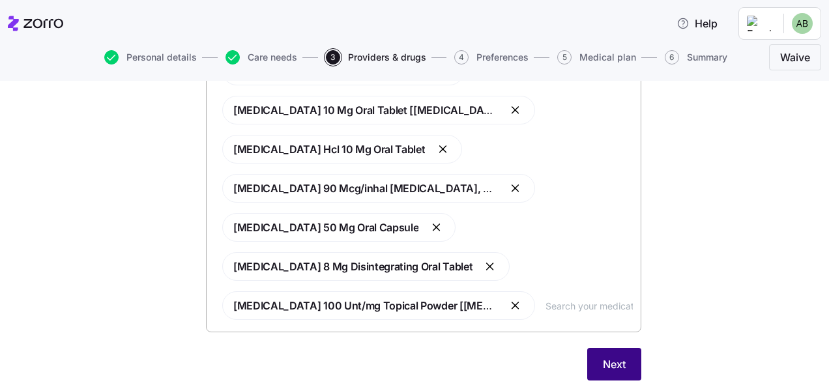
click at [613, 362] on span "Next" at bounding box center [614, 365] width 23 height 16
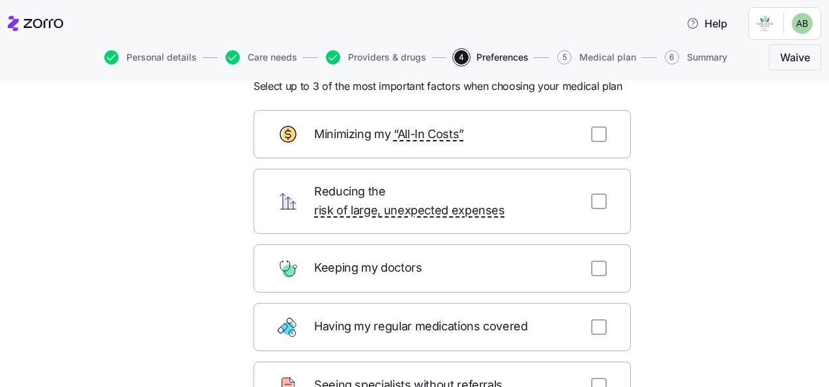
scroll to position [65, 0]
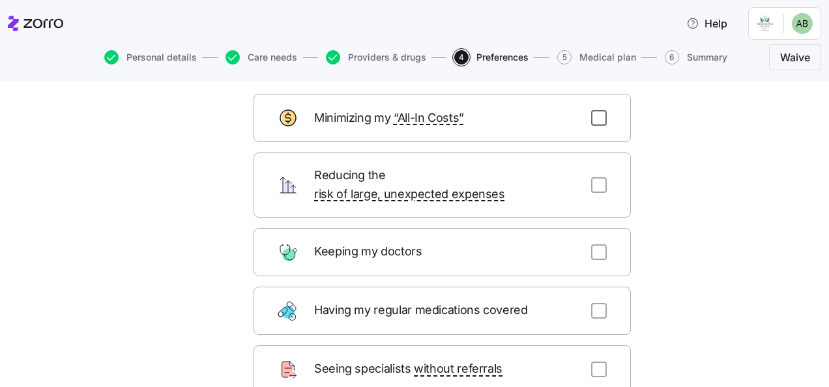
click at [594, 119] on input "checkbox" at bounding box center [599, 118] width 16 height 16
checkbox input "true"
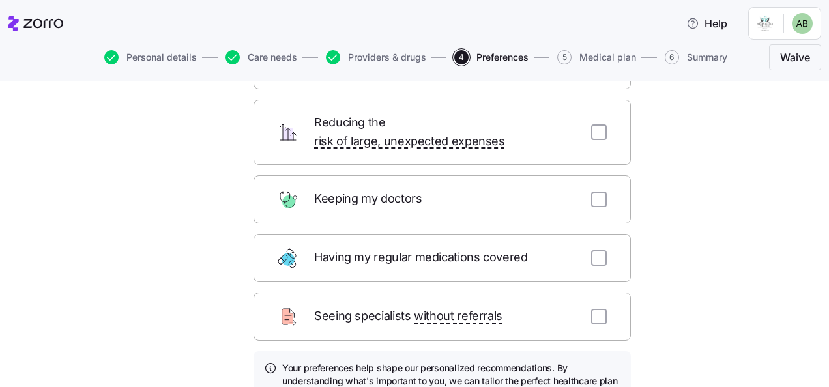
scroll to position [130, 0]
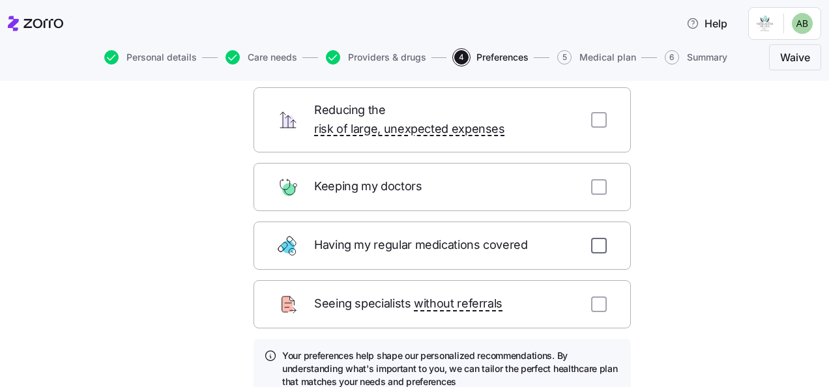
click at [594, 238] on input "checkbox" at bounding box center [599, 246] width 16 height 16
checkbox input "true"
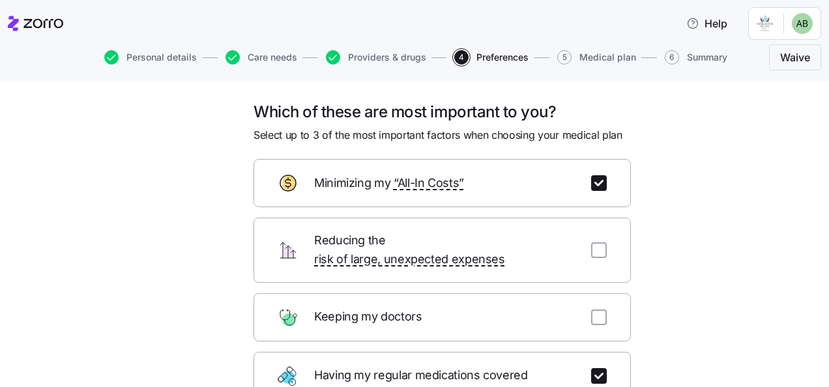
scroll to position [65, 0]
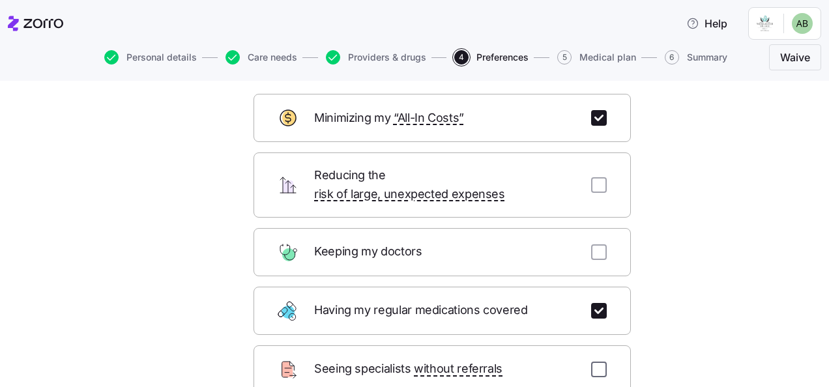
click at [594, 362] on input "checkbox" at bounding box center [599, 370] width 16 height 16
checkbox input "true"
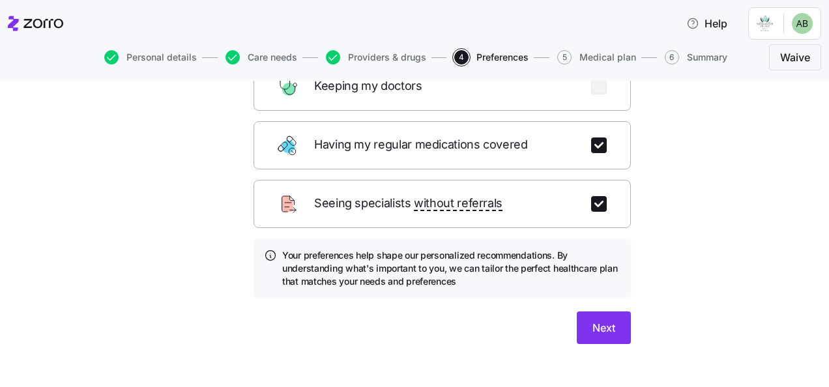
scroll to position [231, 0]
click at [613, 315] on button "Next" at bounding box center [604, 327] width 54 height 33
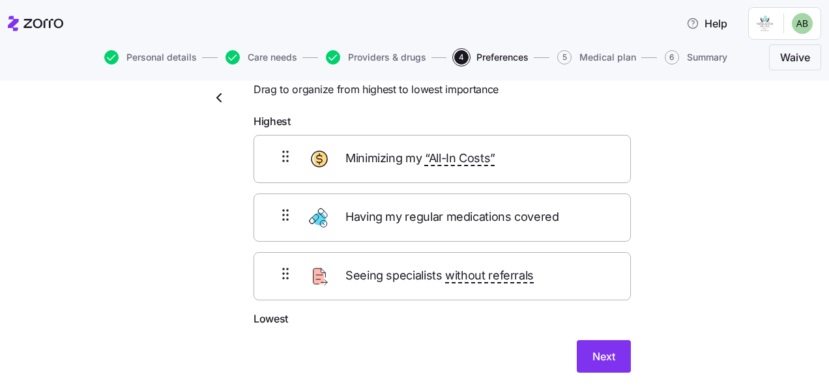
scroll to position [65, 0]
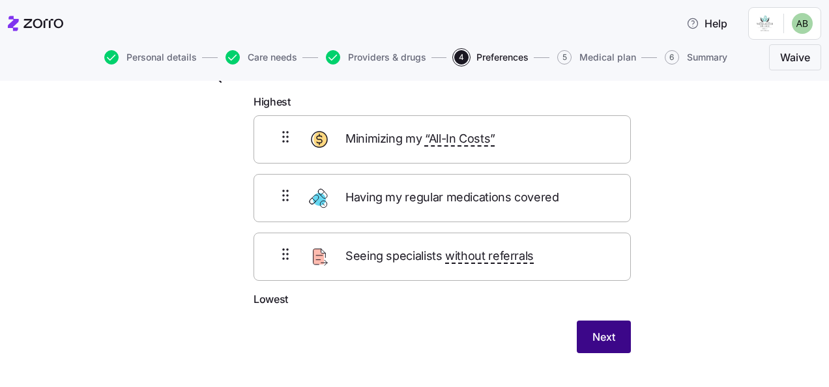
click at [602, 335] on span "Next" at bounding box center [604, 337] width 23 height 16
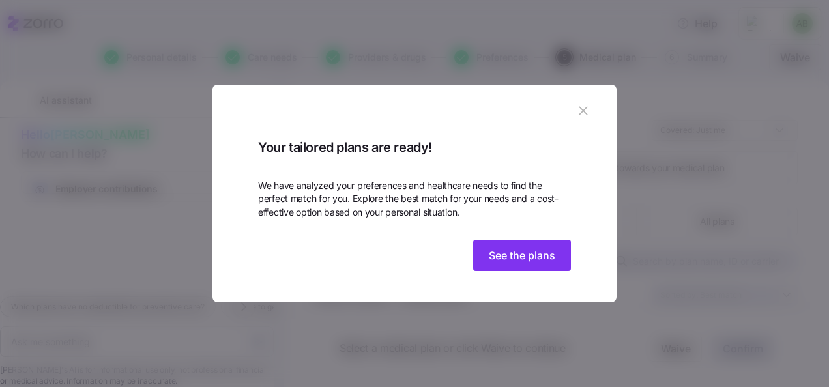
type textarea "x"
